Goal: Task Accomplishment & Management: Complete application form

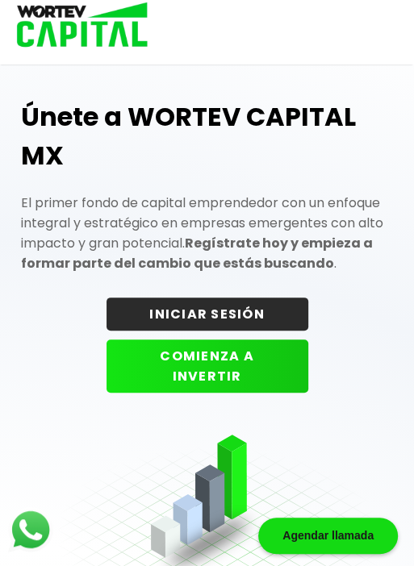
click at [237, 357] on button "COMIENZA A INVERTIR" at bounding box center [208, 366] width 202 height 53
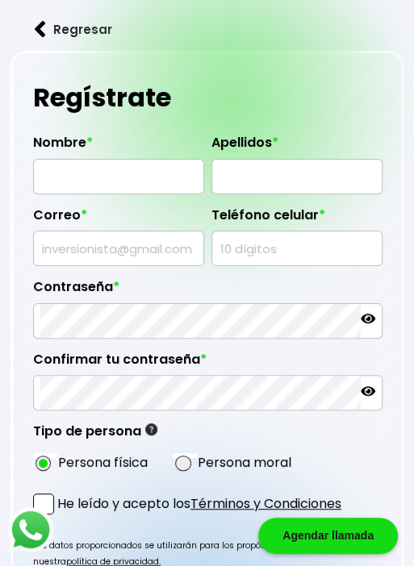
click at [121, 176] on input "text" at bounding box center [118, 177] width 157 height 34
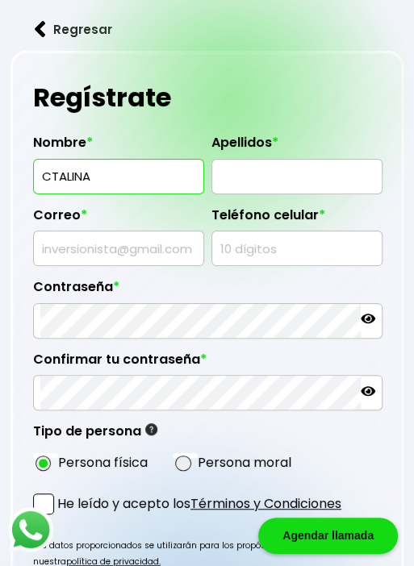
click at [53, 173] on input "CTALINA" at bounding box center [118, 177] width 157 height 34
type input "CATALINA"
click at [247, 171] on input "text" at bounding box center [297, 177] width 157 height 34
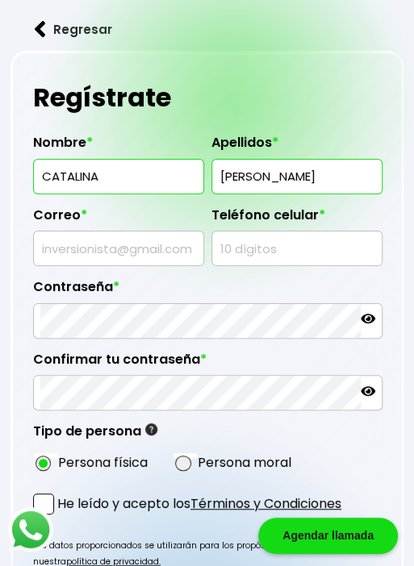
type input "[PERSON_NAME]"
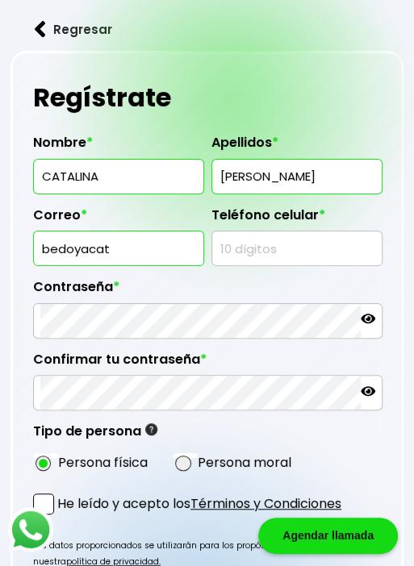
drag, startPoint x: 118, startPoint y: 249, endPoint x: 33, endPoint y: 240, distance: 85.2
click at [40, 240] on input "bedoyacat" at bounding box center [118, 249] width 157 height 34
type input "[EMAIL_ADDRESS][PERSON_NAME][DOMAIN_NAME]"
click at [257, 242] on input "text" at bounding box center [297, 249] width 157 height 34
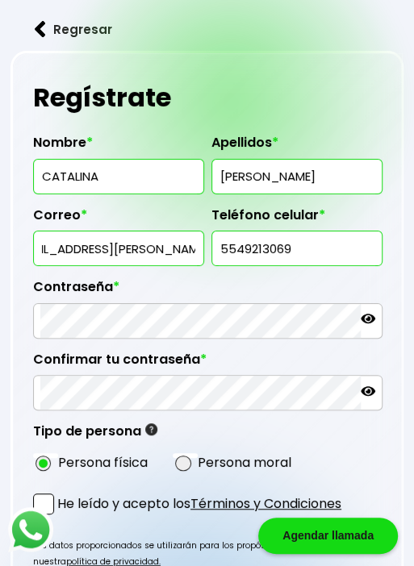
type input "5549213069"
click at [211, 276] on div "Contraseña *" at bounding box center [207, 302] width 349 height 73
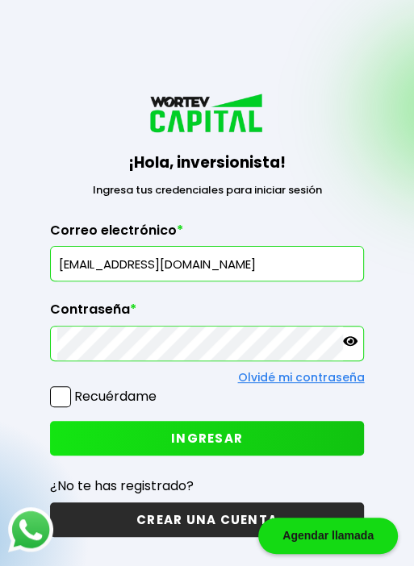
click at [200, 431] on span "INGRESAR" at bounding box center [207, 438] width 72 height 17
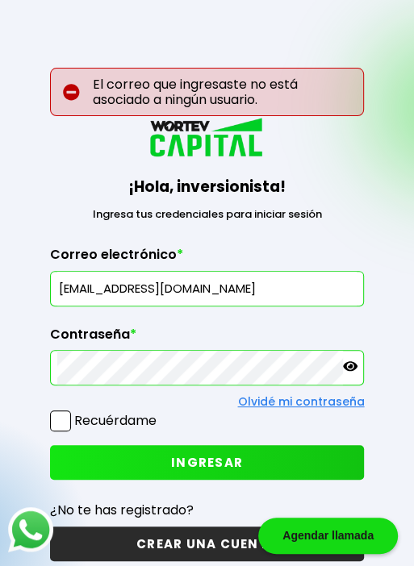
click at [180, 466] on span "INGRESAR" at bounding box center [207, 462] width 72 height 17
click at [347, 366] on icon at bounding box center [350, 366] width 15 height 15
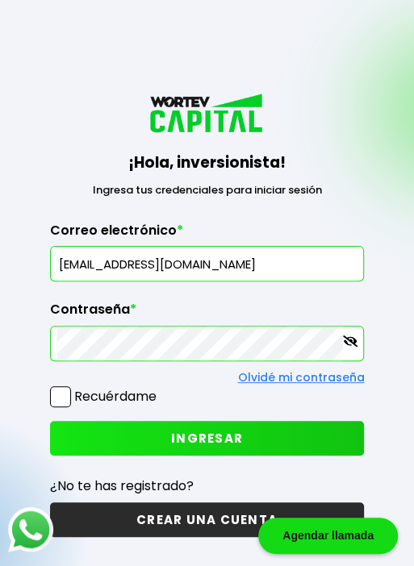
click at [191, 444] on span "INGRESAR" at bounding box center [207, 438] width 72 height 17
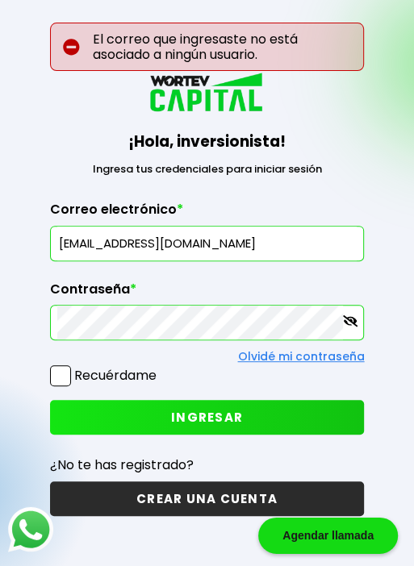
scroll to position [81, 0]
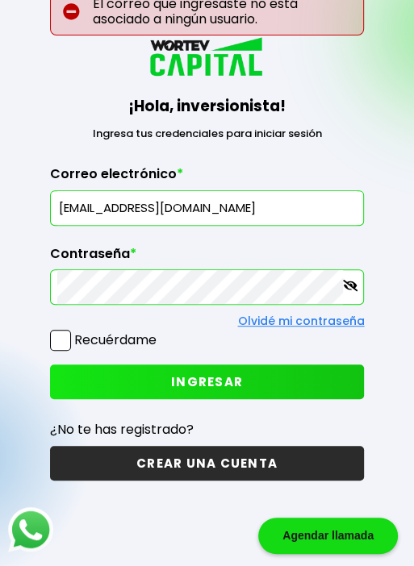
click at [175, 463] on button "CREAR UNA CUENTA" at bounding box center [207, 463] width 315 height 35
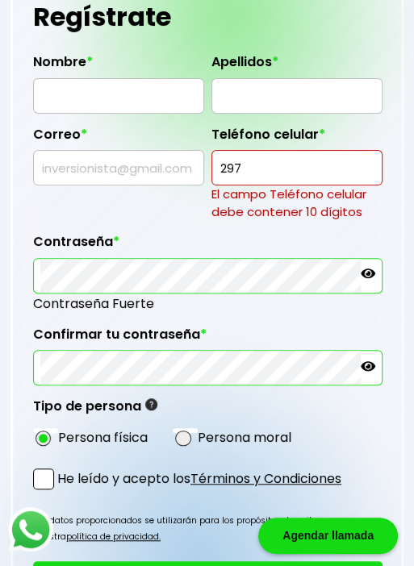
click at [215, 226] on div "Contraseña *" at bounding box center [207, 257] width 349 height 73
drag, startPoint x: 232, startPoint y: 168, endPoint x: 203, endPoint y: 168, distance: 29.0
click at [219, 168] on input "297" at bounding box center [297, 168] width 157 height 34
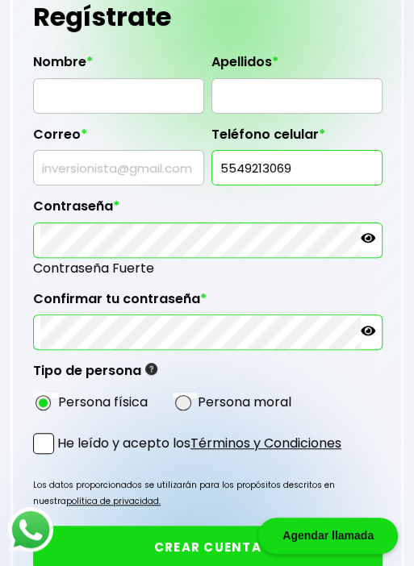
type input "5549213069"
click at [80, 160] on input "text" at bounding box center [118, 168] width 157 height 34
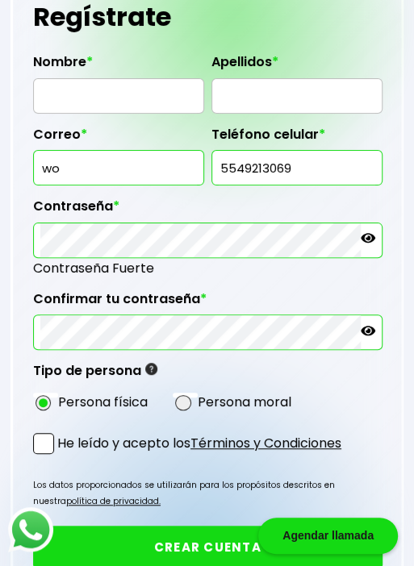
type input "w"
type input "[PERSON_NAME][EMAIL_ADDRESS][PERSON_NAME][DOMAIN_NAME]"
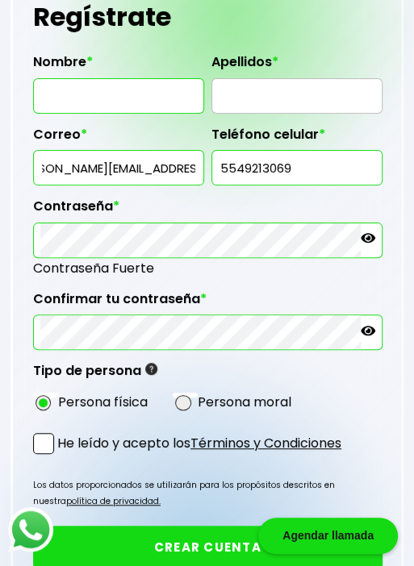
click at [70, 82] on input "text" at bounding box center [118, 96] width 157 height 34
type input "[PERSON_NAME]"
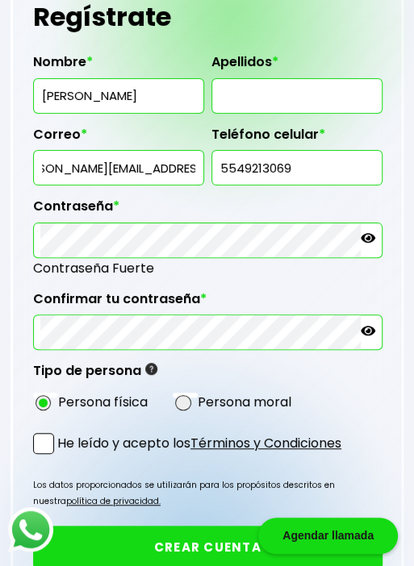
click at [253, 105] on input "text" at bounding box center [297, 96] width 157 height 34
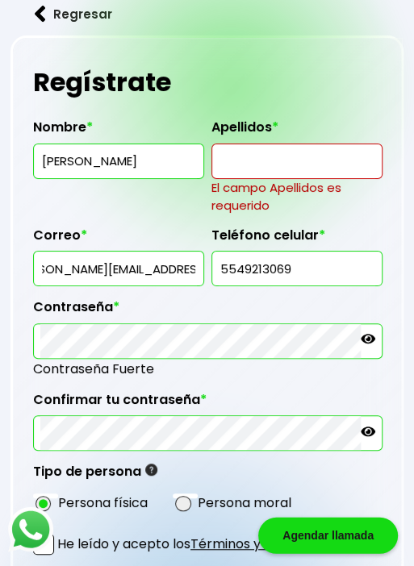
scroll to position [0, 0]
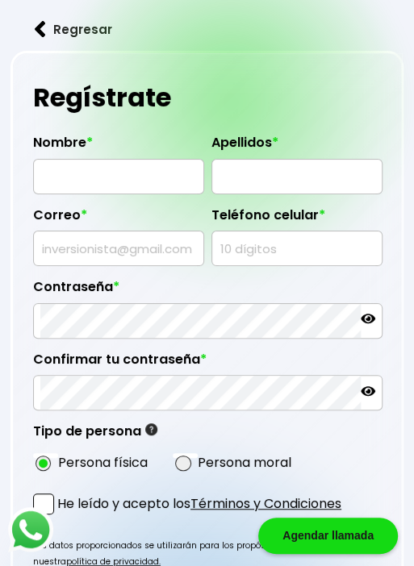
click at [51, 24] on button "Regresar" at bounding box center [73, 29] width 126 height 43
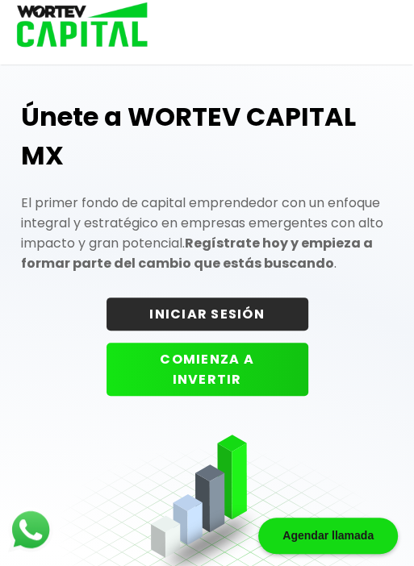
click at [75, 29] on img at bounding box center [77, 26] width 154 height 52
click at [50, 45] on img at bounding box center [77, 26] width 154 height 52
click at [107, 32] on img at bounding box center [77, 26] width 154 height 52
